Goal: Task Accomplishment & Management: Complete application form

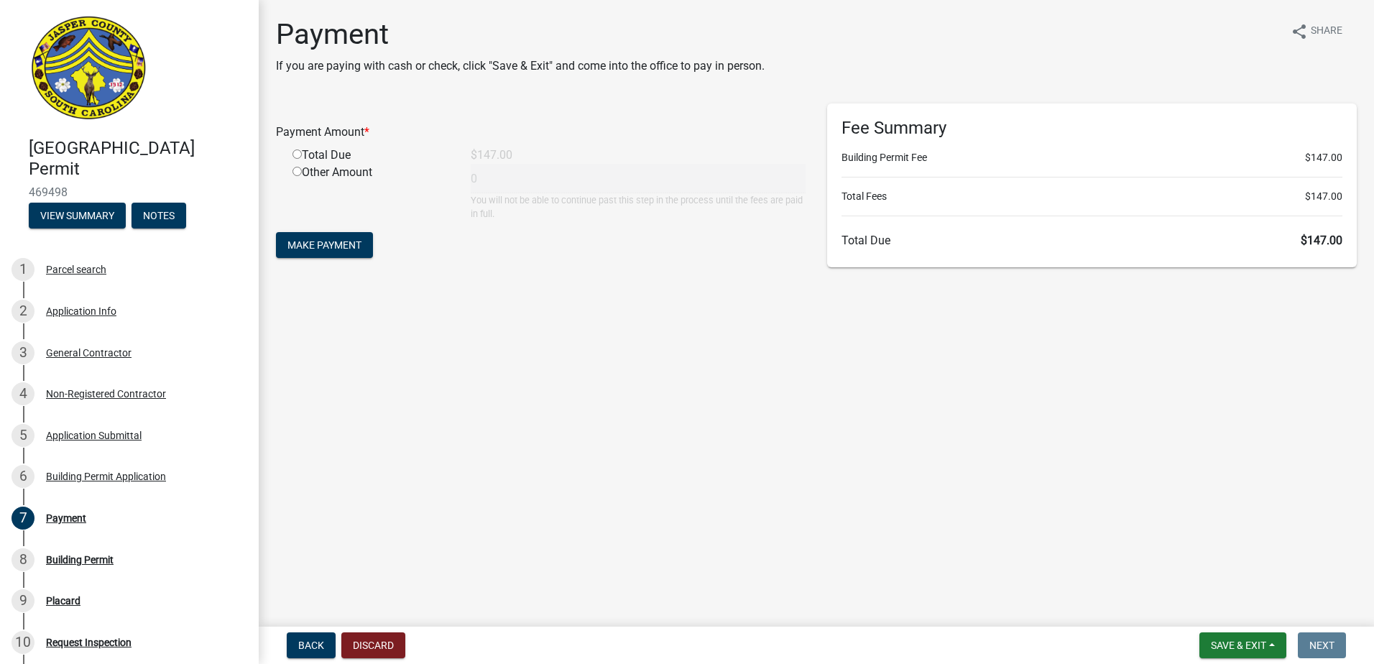
click at [315, 154] on div "Total Due" at bounding box center [371, 155] width 178 height 17
click at [302, 156] on div "Total Due" at bounding box center [371, 155] width 178 height 17
click at [292, 152] on div "Total Due" at bounding box center [371, 155] width 178 height 17
click at [295, 152] on input "radio" at bounding box center [296, 153] width 9 height 9
radio input "true"
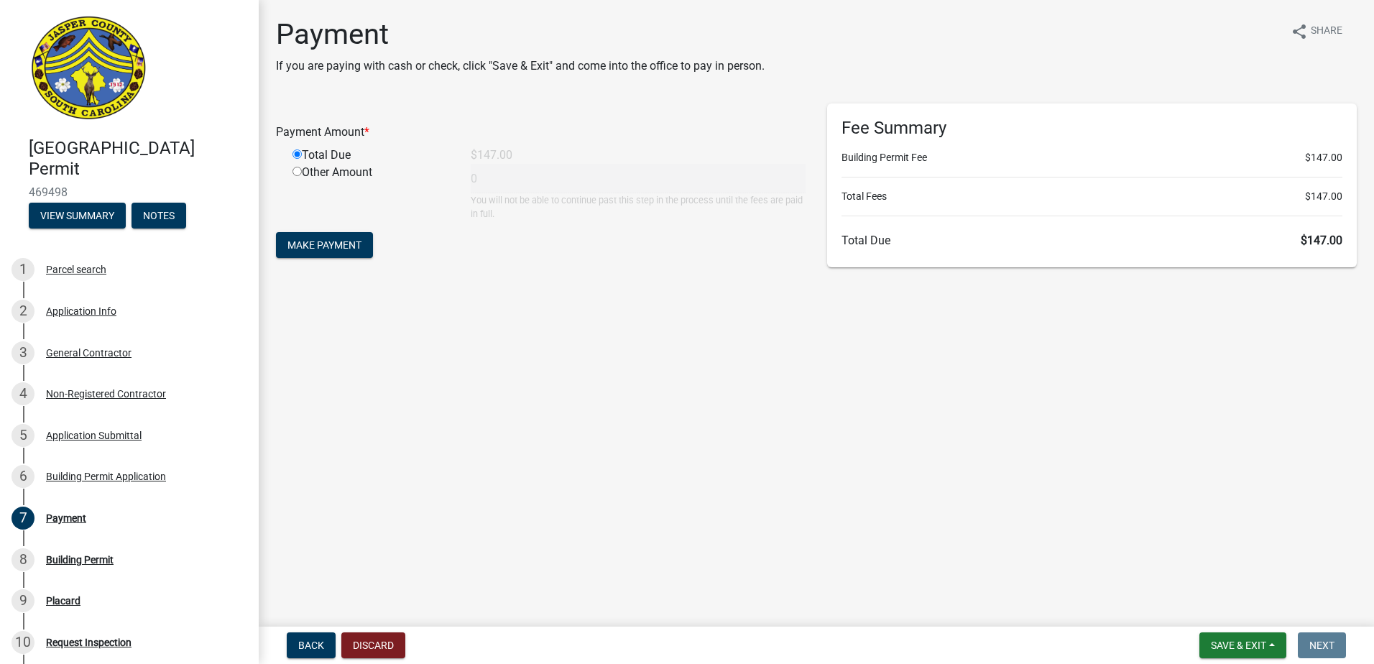
type input "147"
click at [315, 249] on span "Make Payment" at bounding box center [324, 244] width 74 height 11
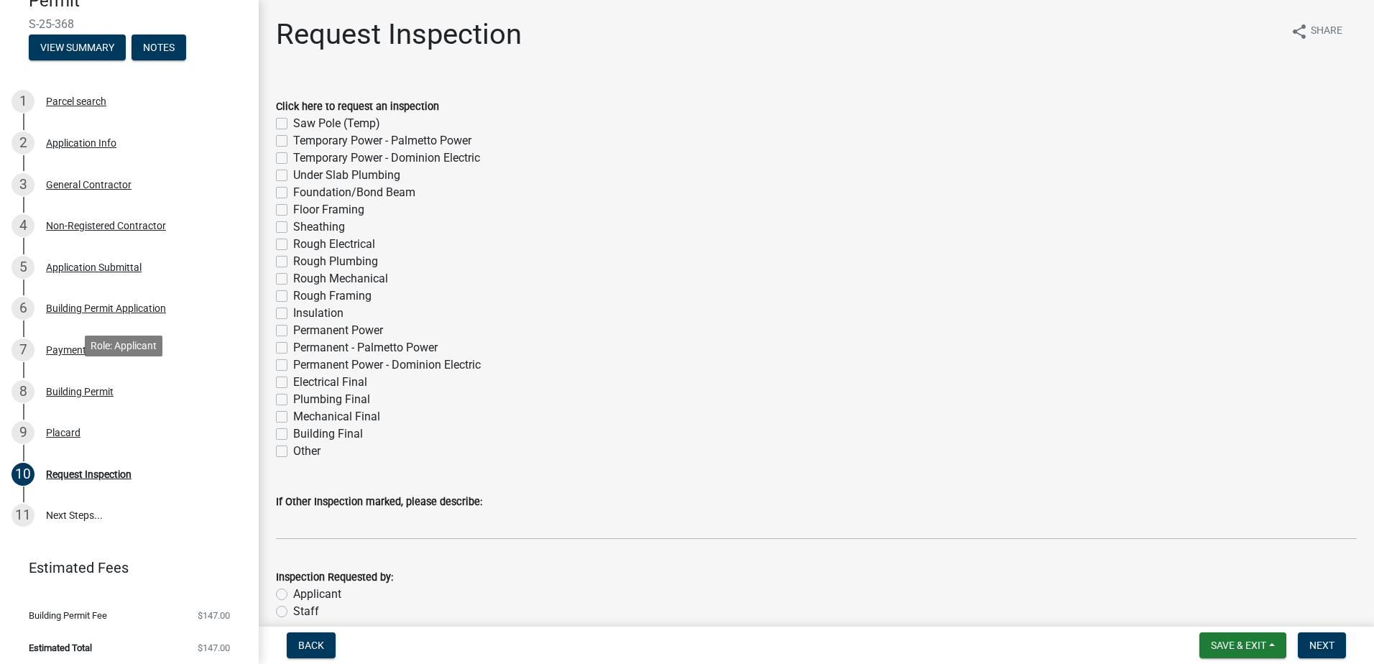
scroll to position [174, 0]
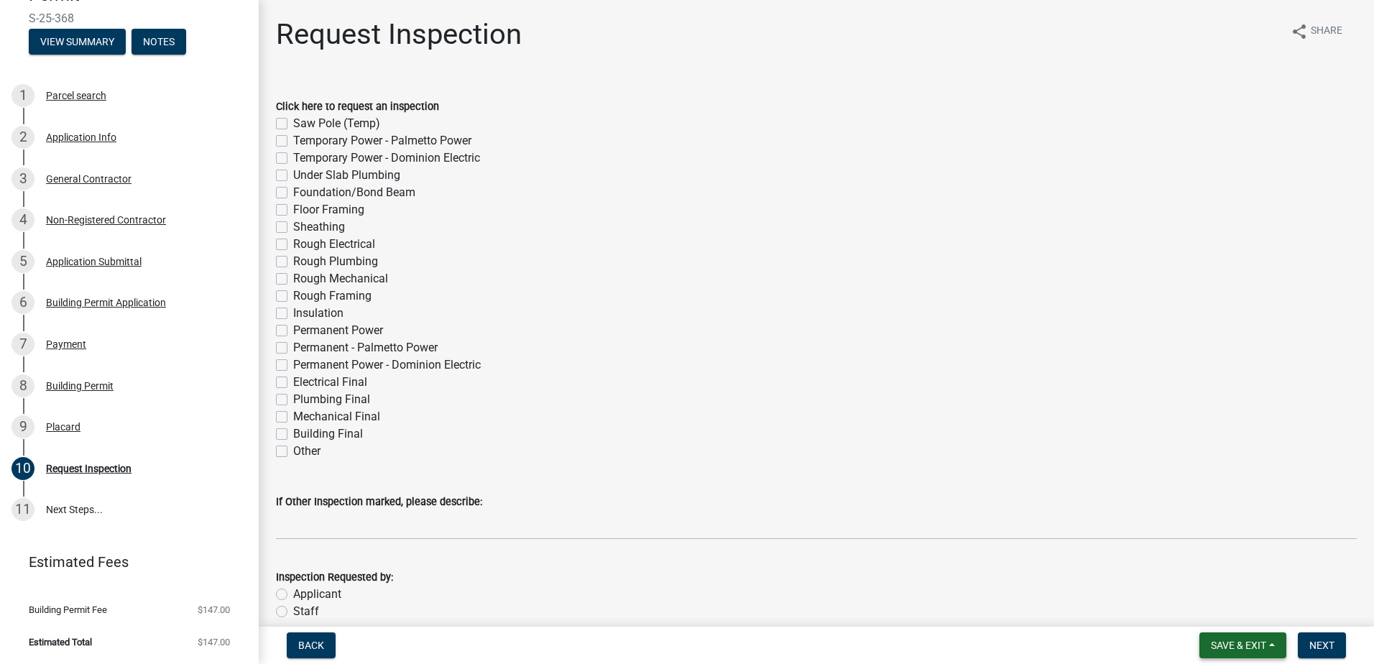
click at [1232, 639] on span "Save & Exit" at bounding box center [1238, 644] width 55 height 11
click at [1222, 614] on button "Save & Exit" at bounding box center [1228, 608] width 115 height 34
